Goal: Book appointment/travel/reservation

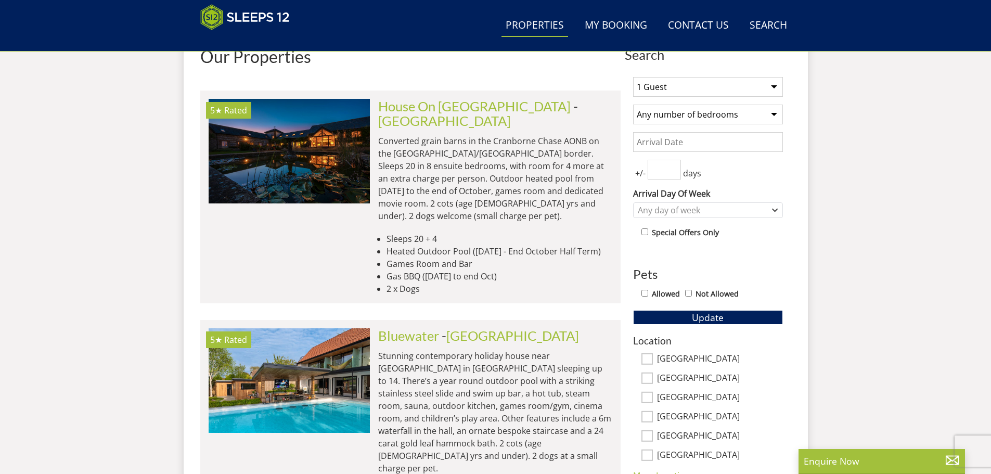
scroll to position [323, 0]
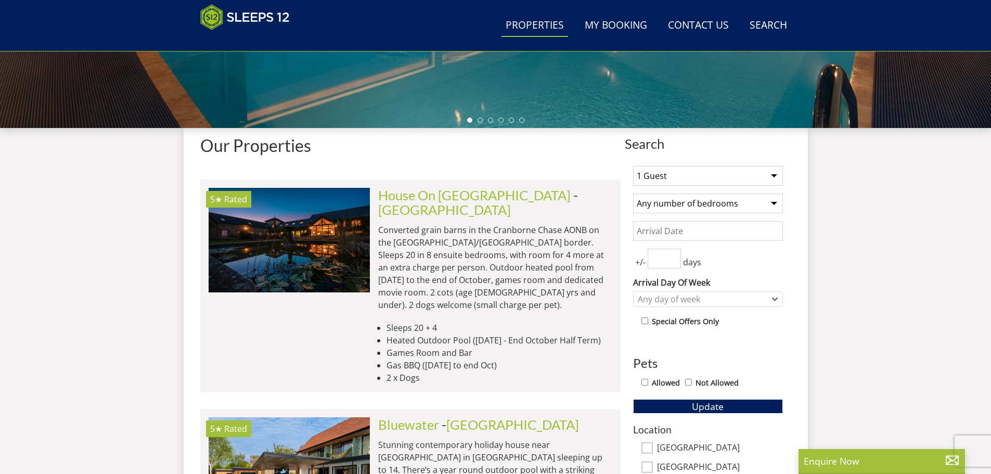
click at [742, 173] on select "1 Guest 2 Guests 3 Guests 4 Guests 5 Guests 6 Guests 7 Guests 8 Guests 9 Guests…" at bounding box center [708, 176] width 150 height 20
click at [633, 166] on select "1 Guest 2 Guests 3 Guests 4 Guests 5 Guests 6 Guests 7 Guests 8 Guests 9 Guests…" at bounding box center [708, 176] width 150 height 20
click at [713, 407] on span "Update" at bounding box center [708, 406] width 32 height 12
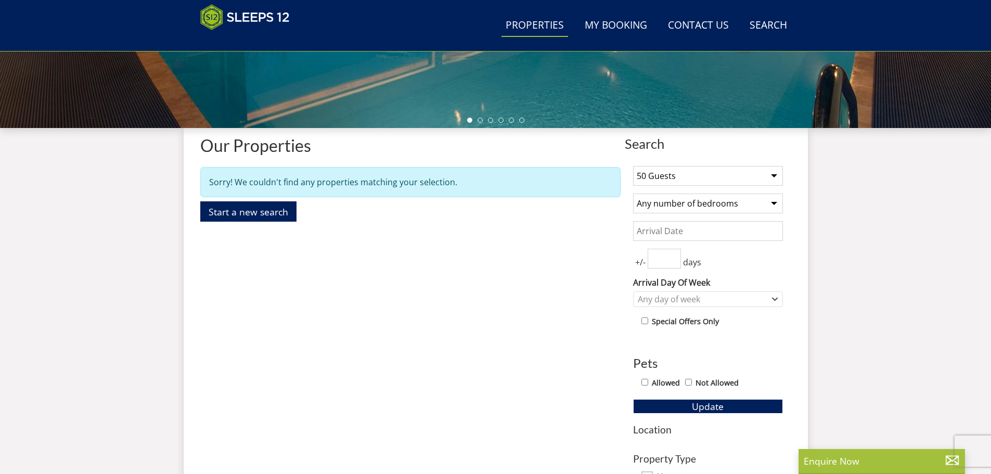
click at [718, 178] on select "1 Guest 2 Guests 3 Guests 4 Guests 5 Guests 6 Guests 7 Guests 8 Guests 9 Guests…" at bounding box center [708, 176] width 150 height 20
click at [633, 166] on select "1 Guest 2 Guests 3 Guests 4 Guests 5 Guests 6 Guests 7 Guests 8 Guests 9 Guests…" at bounding box center [708, 176] width 150 height 20
click at [695, 409] on span "Update" at bounding box center [708, 406] width 32 height 12
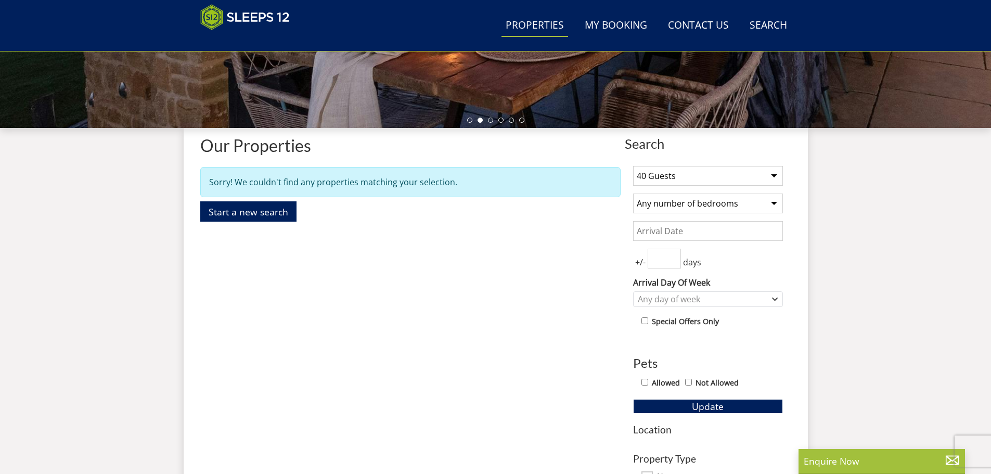
click at [759, 178] on select "1 Guest 2 Guests 3 Guests 4 Guests 5 Guests 6 Guests 7 Guests 8 Guests 9 Guests…" at bounding box center [708, 176] width 150 height 20
select select "30"
click at [633, 166] on select "1 Guest 2 Guests 3 Guests 4 Guests 5 Guests 6 Guests 7 Guests 8 Guests 9 Guests…" at bounding box center [708, 176] width 150 height 20
click at [690, 408] on button "Update" at bounding box center [708, 406] width 150 height 15
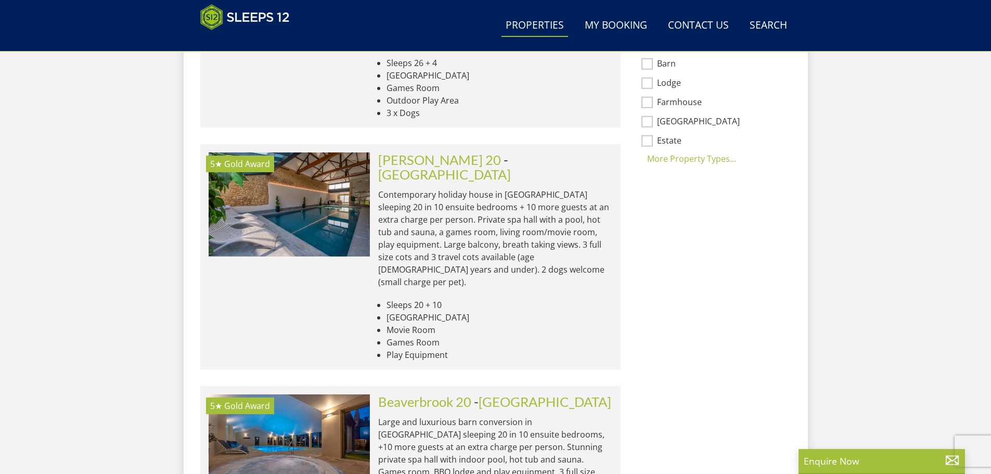
scroll to position [841, 0]
